Goal: Task Accomplishment & Management: Complete application form

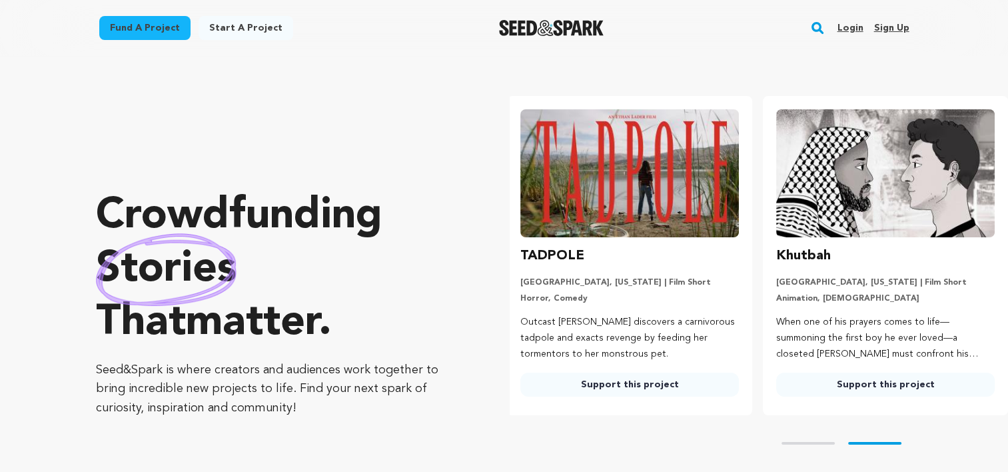
scroll to position [0, 267]
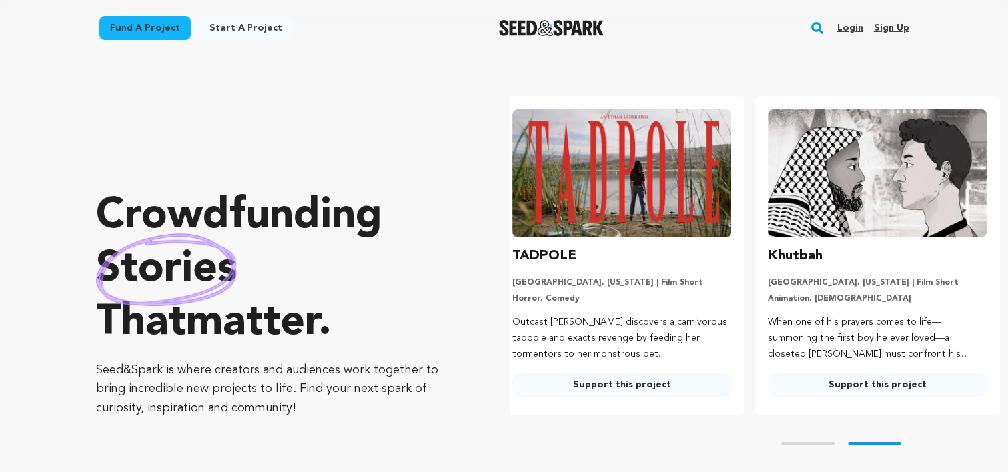
click at [235, 9] on div "Fund a project Start a project Search Login Sign up Start a project" at bounding box center [504, 28] width 853 height 56
click at [227, 11] on div "Fund a project Start a project Search Login Sign up Start a project Fund a proj…" at bounding box center [493, 28] width 831 height 35
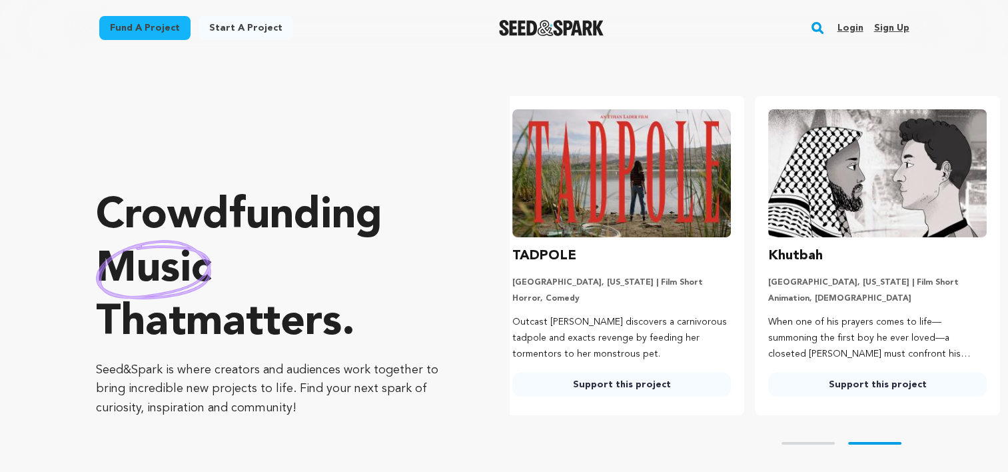
click at [219, 29] on link "Start a project" at bounding box center [246, 28] width 95 height 24
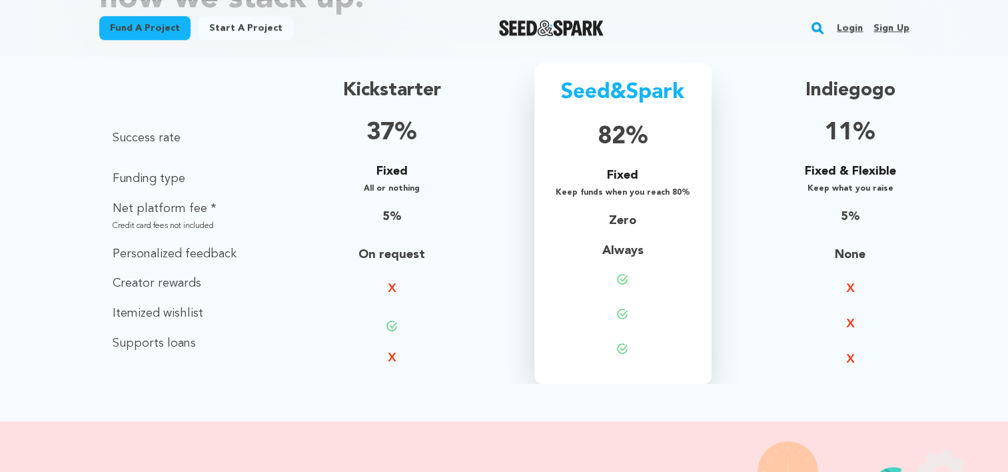
scroll to position [1364, 0]
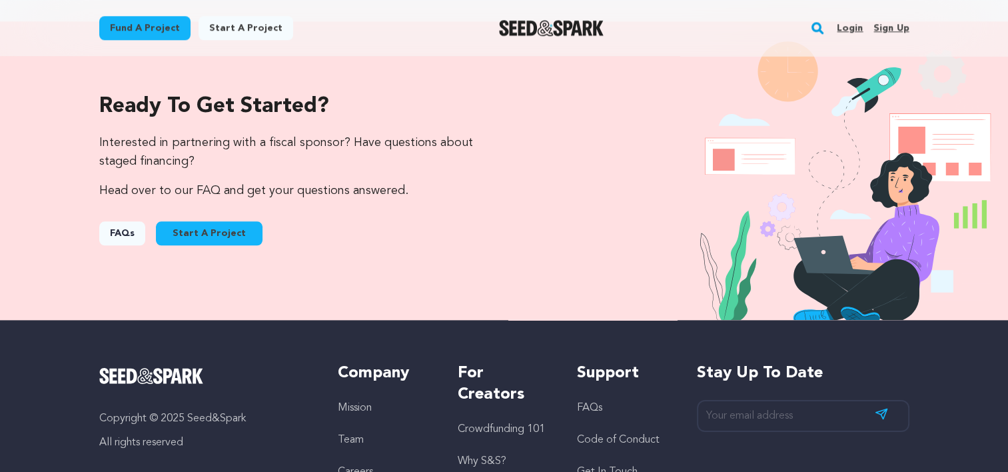
click at [97, 227] on div "Ready to get started? Interested in partnering with a fiscal sponsor? Have ques…" at bounding box center [504, 170] width 853 height 213
click at [120, 226] on link "FAQs" at bounding box center [122, 233] width 46 height 24
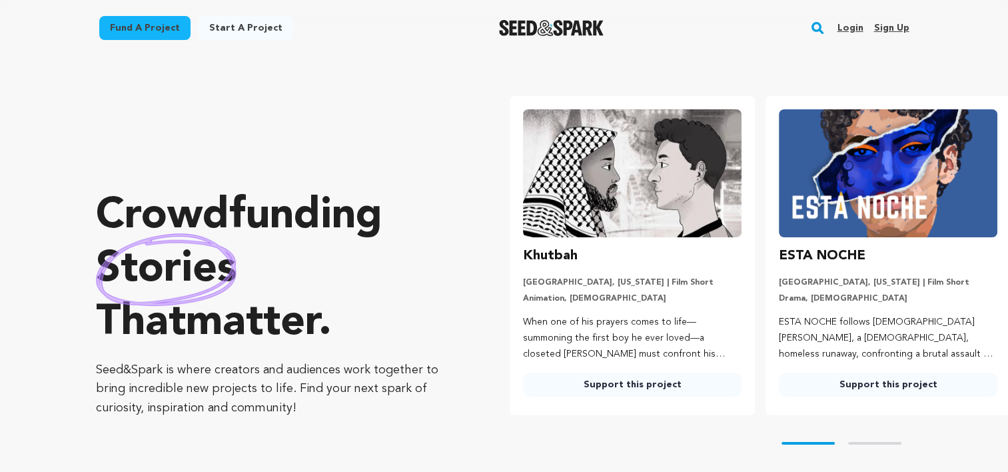
click at [238, 23] on link "Start a project" at bounding box center [246, 28] width 95 height 24
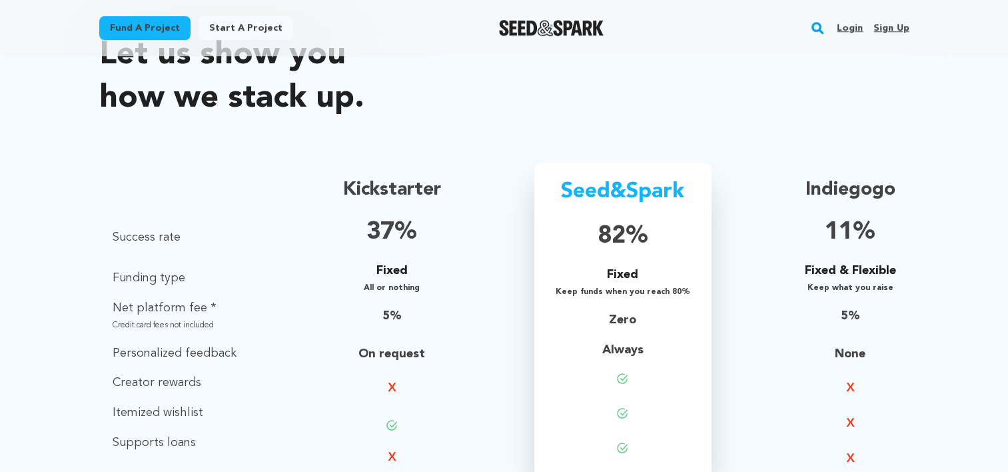
scroll to position [866, 0]
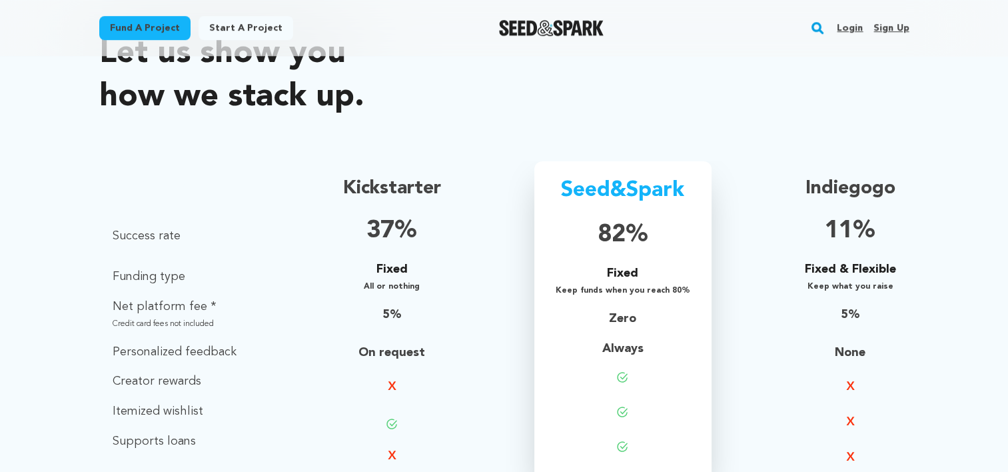
drag, startPoint x: 636, startPoint y: 232, endPoint x: 621, endPoint y: 237, distance: 16.0
click at [621, 237] on p "82%" at bounding box center [623, 235] width 135 height 36
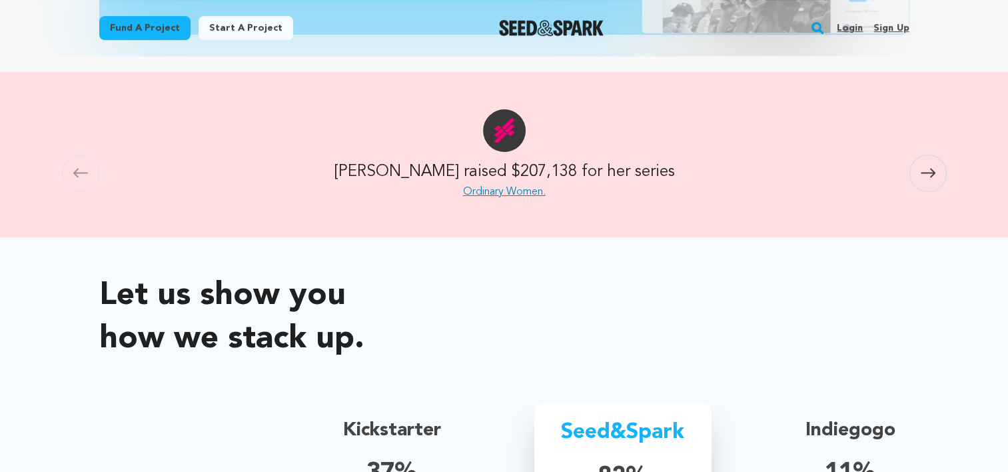
scroll to position [600, 0]
